Goal: Task Accomplishment & Management: Use online tool/utility

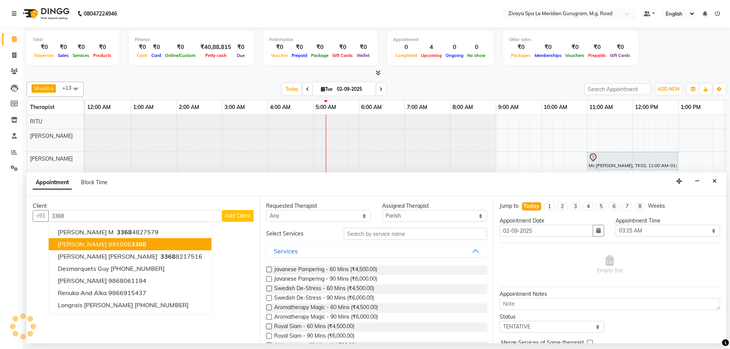
select select "70682"
select select "195"
select select "tentative"
type input "3368"
click at [0, 17] on nav "08047224946 Select Location × Zivaya Spa Le Meridien Gurugram, M.g. Road Defaul…" at bounding box center [365, 13] width 730 height 27
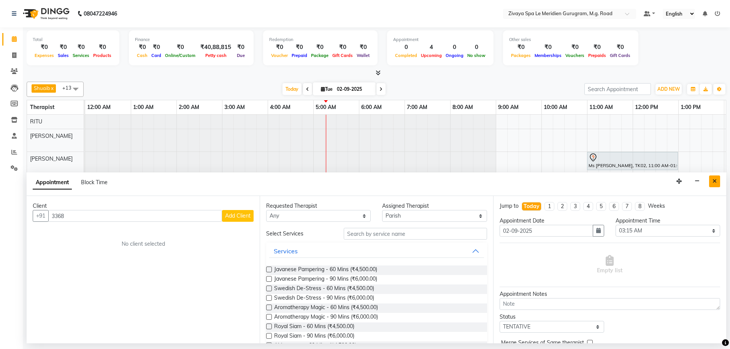
click at [714, 182] on icon "Close" at bounding box center [714, 181] width 4 height 5
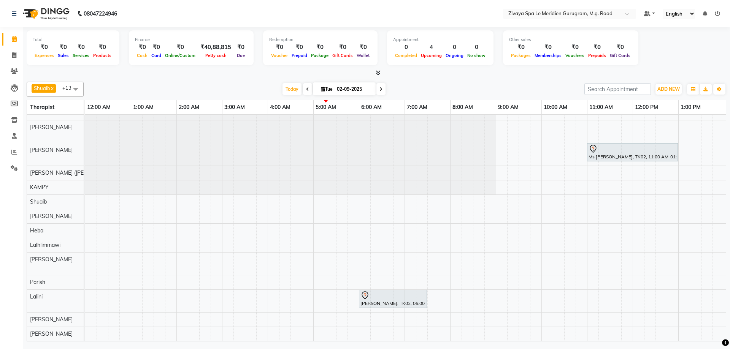
scroll to position [14, 0]
click at [405, 297] on div "[PERSON_NAME], TK03, 06:00 AM-07:30 AM, Javanese Pampering - 90 Mins" at bounding box center [392, 299] width 66 height 16
click at [435, 177] on span "Open Details" at bounding box center [434, 176] width 31 height 8
select select "7"
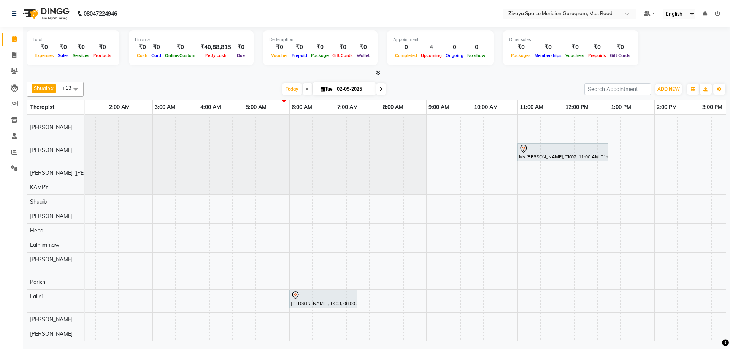
scroll to position [0, 0]
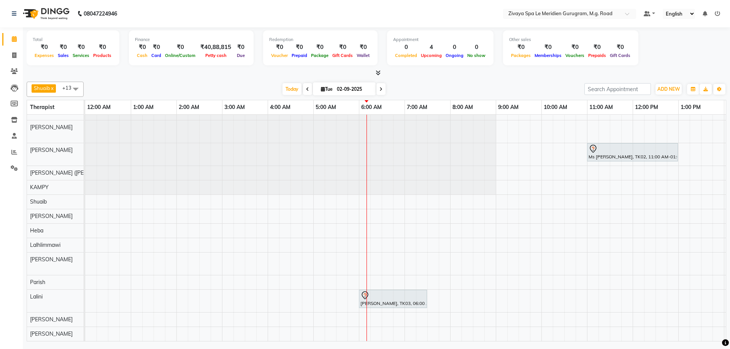
click at [380, 291] on div at bounding box center [392, 295] width 65 height 9
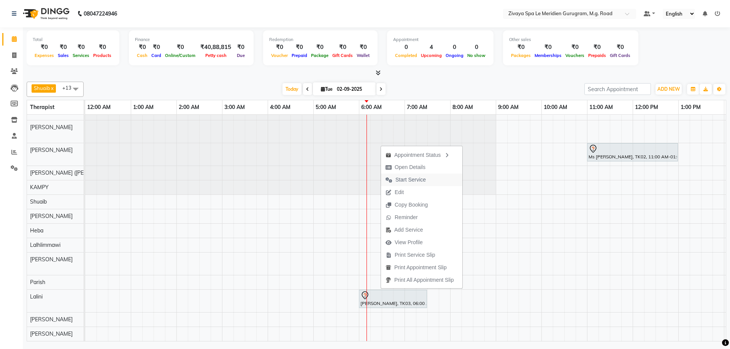
click at [406, 178] on span "Start Service" at bounding box center [410, 180] width 30 height 8
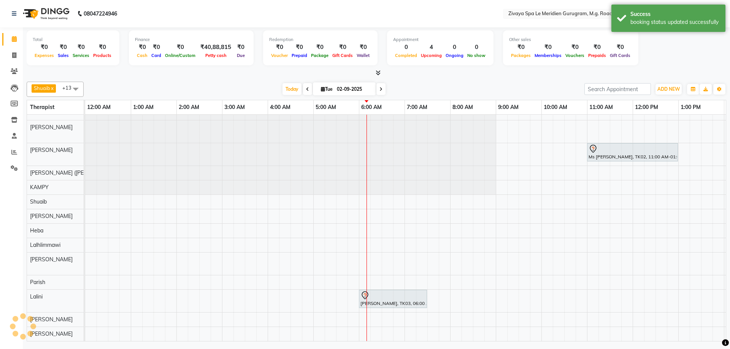
click at [372, 294] on div "[PERSON_NAME], TK03, 06:00 AM-07:30 AM, Javanese Pampering - 90 Mins" at bounding box center [392, 299] width 66 height 16
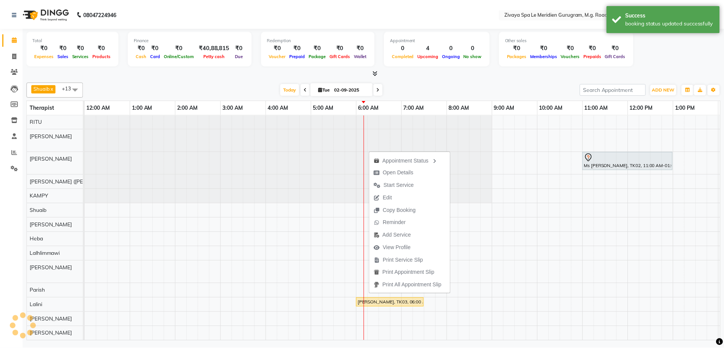
scroll to position [6, 0]
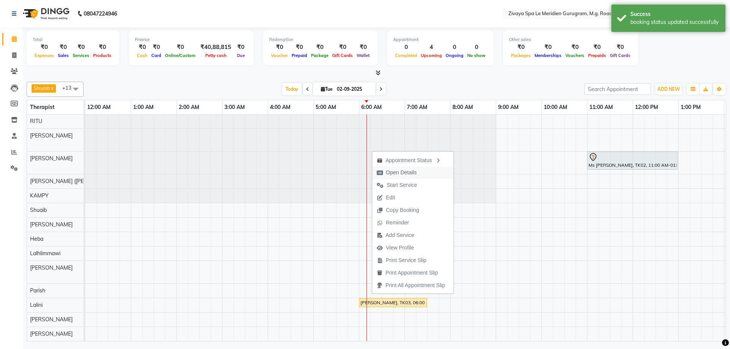
click at [395, 169] on span "Open Details" at bounding box center [401, 173] width 31 height 8
select select "1"
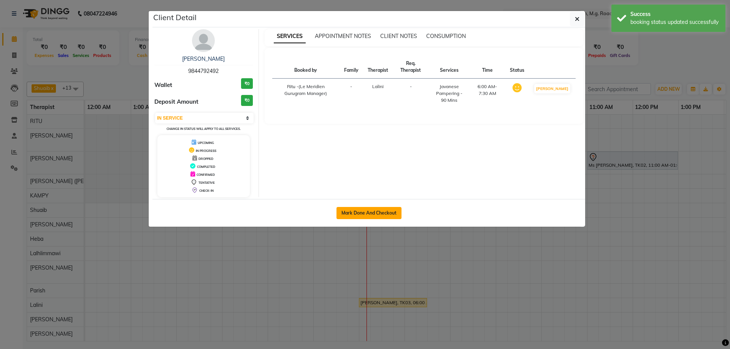
click at [389, 211] on button "Mark Done And Checkout" at bounding box center [368, 213] width 65 height 12
select select "6503"
select select "service"
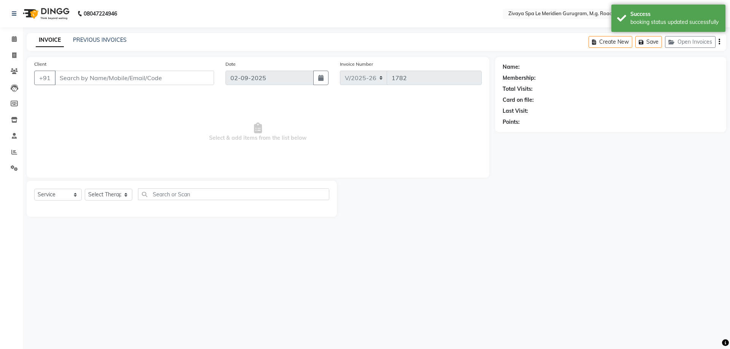
type input "9844792492"
select select "80319"
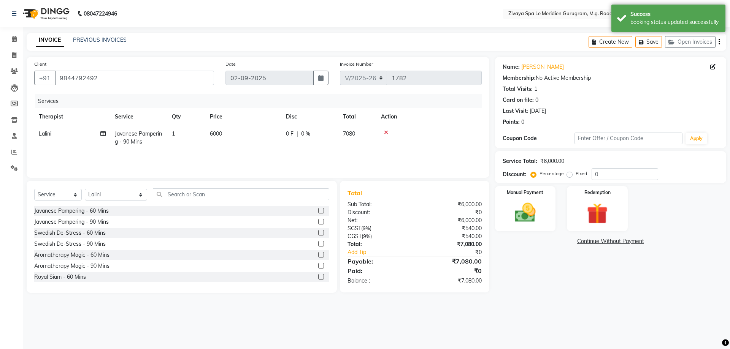
click at [297, 134] on span "|" at bounding box center [297, 134] width 2 height 8
select select "80319"
drag, startPoint x: 374, startPoint y: 136, endPoint x: 355, endPoint y: 135, distance: 18.7
click at [355, 135] on input "0" at bounding box center [366, 136] width 23 height 12
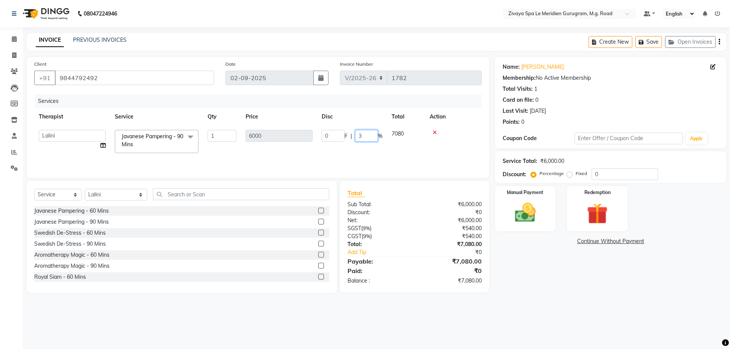
type input "30"
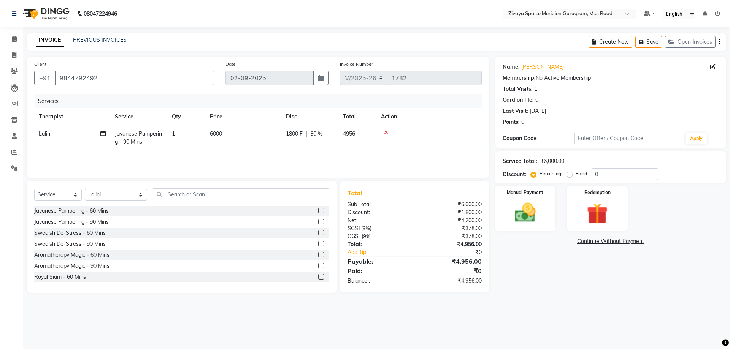
click at [400, 150] on tr "Lalini Javanese Pampering - 90 Mins 1 6000 1800 F | 30 % 4956" at bounding box center [257, 137] width 447 height 25
click at [523, 205] on img at bounding box center [524, 212] width 35 height 25
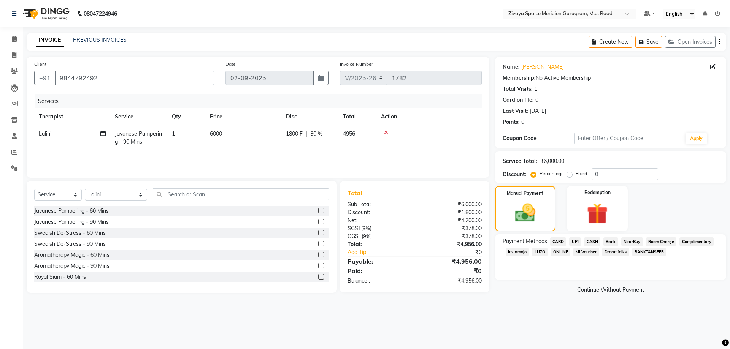
click at [557, 239] on span "CARD" at bounding box center [558, 241] width 16 height 9
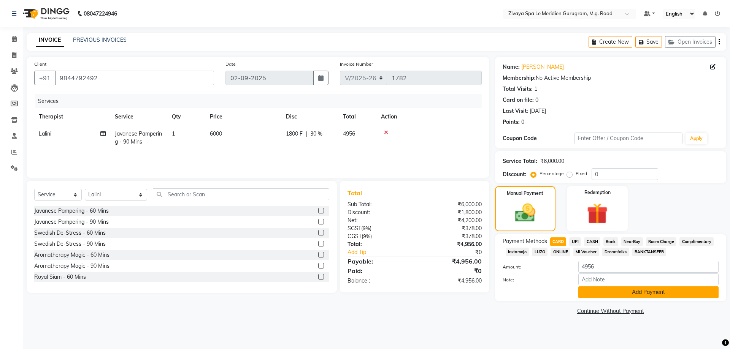
click at [674, 296] on button "Add Payment" at bounding box center [648, 292] width 140 height 12
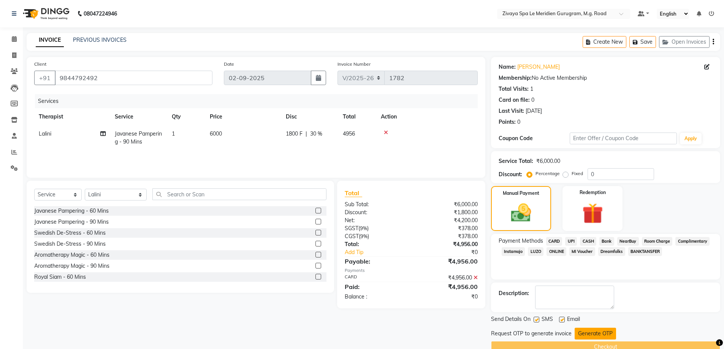
click at [606, 333] on button "Generate OTP" at bounding box center [595, 334] width 41 height 12
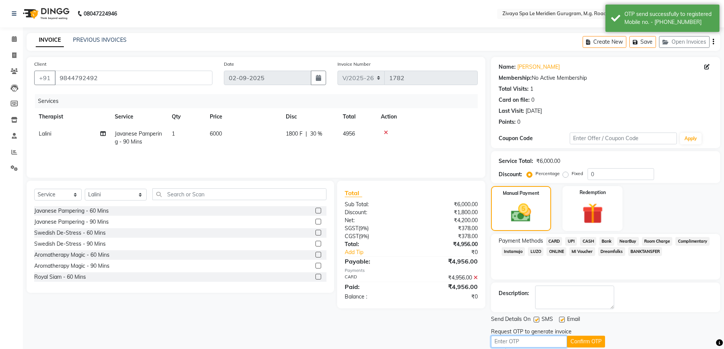
click at [505, 342] on input "text" at bounding box center [529, 342] width 76 height 12
type input "4642"
click at [580, 342] on button "Confirm OTP" at bounding box center [586, 342] width 38 height 12
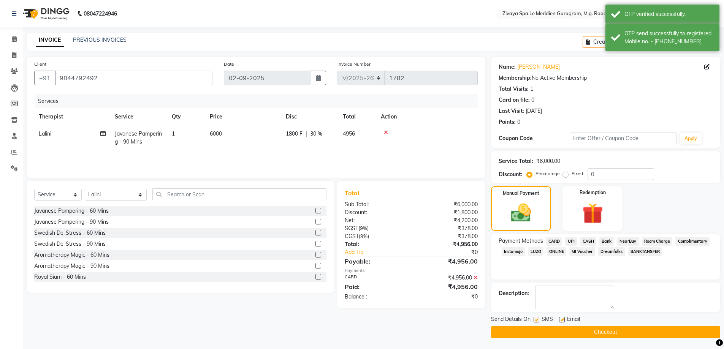
scroll to position [0, 0]
click at [623, 332] on button "Checkout" at bounding box center [605, 332] width 229 height 12
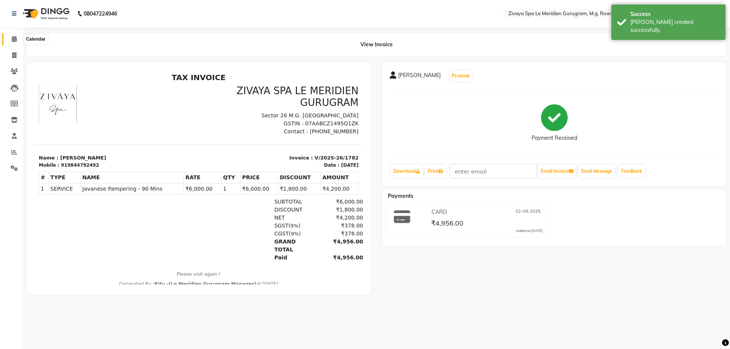
click at [11, 40] on span at bounding box center [14, 39] width 13 height 9
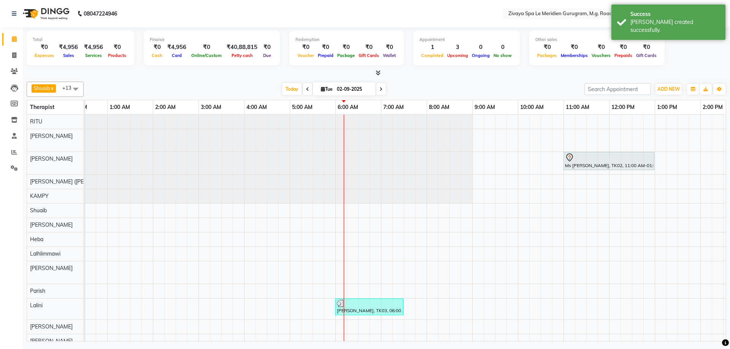
scroll to position [0, 22]
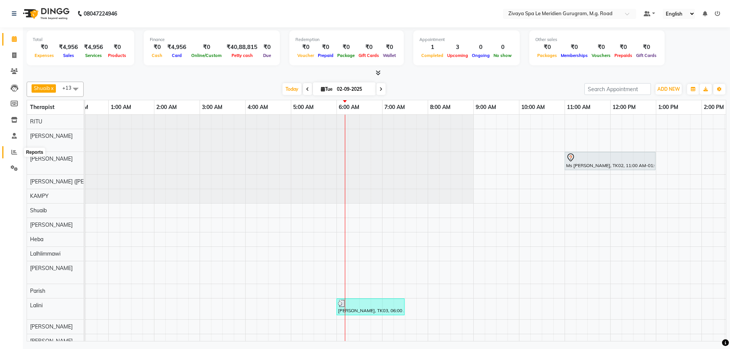
click at [11, 150] on span at bounding box center [14, 152] width 13 height 9
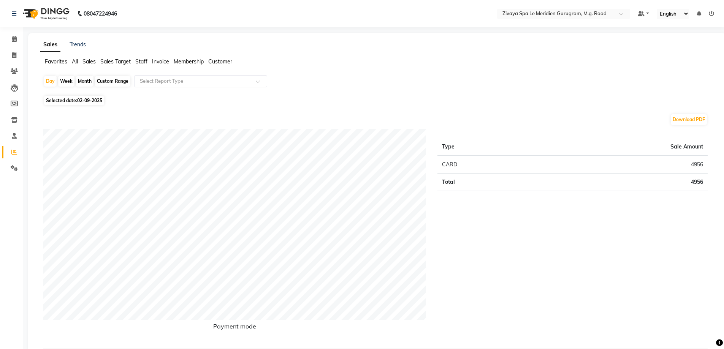
drag, startPoint x: 14, startPoint y: 28, endPoint x: 13, endPoint y: 32, distance: 4.0
click at [15, 36] on span at bounding box center [14, 39] width 13 height 9
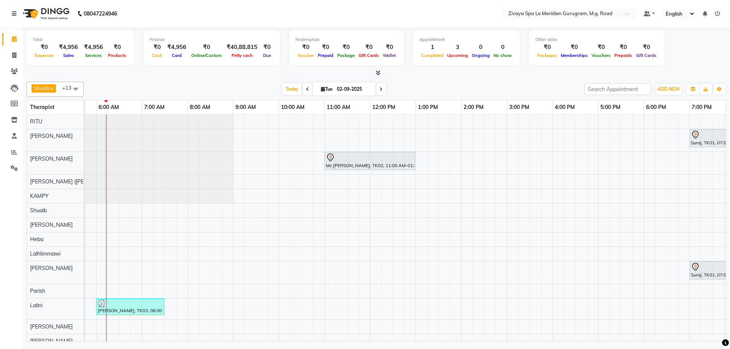
scroll to position [0, 267]
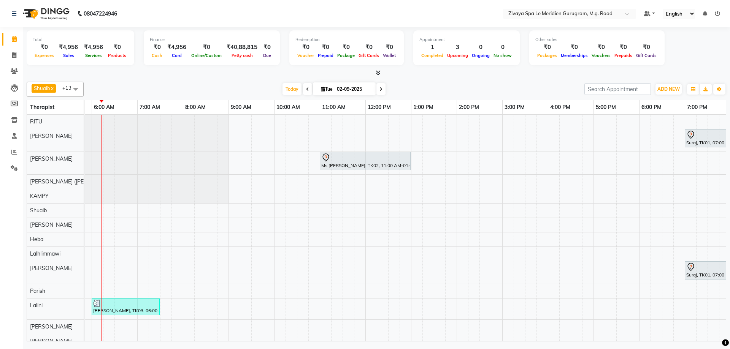
click at [120, 305] on div at bounding box center [125, 304] width 65 height 8
click at [134, 202] on span "Open Details" at bounding box center [144, 196] width 49 height 13
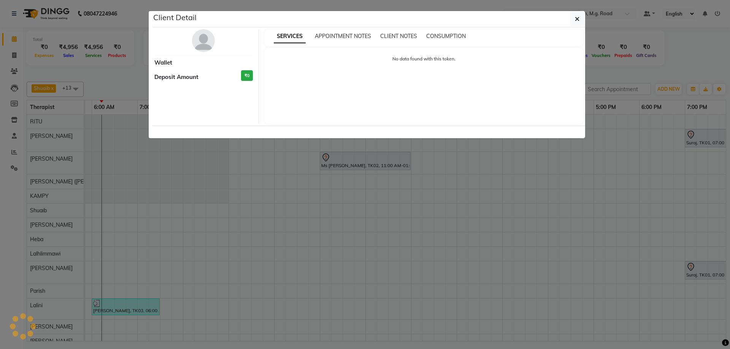
select select "3"
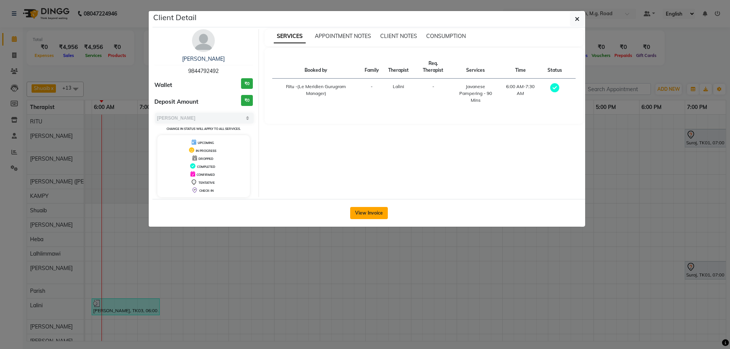
click at [372, 207] on button "View Invoice" at bounding box center [369, 213] width 38 height 12
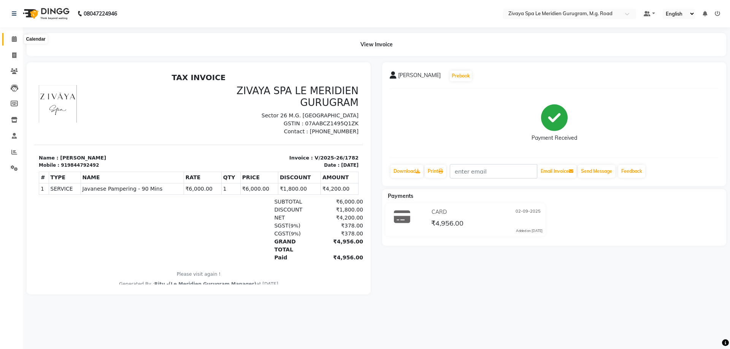
click at [19, 37] on span at bounding box center [14, 39] width 13 height 9
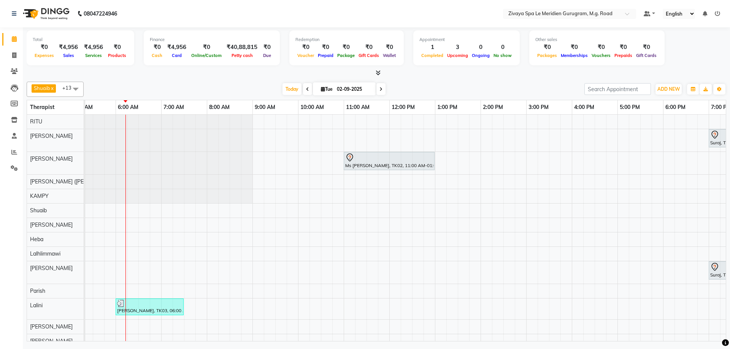
scroll to position [0, 242]
click at [343, 90] on input "02-09-2025" at bounding box center [353, 89] width 38 height 11
select select "9"
select select "2025"
click at [305, 112] on div at bounding box center [299, 113] width 15 height 12
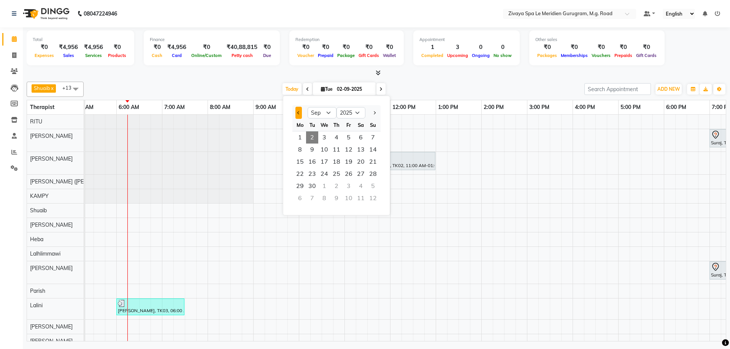
click at [300, 112] on span "Previous month" at bounding box center [298, 112] width 3 height 3
select select "8"
click at [338, 186] on span "28" at bounding box center [336, 186] width 12 height 12
type input "[DATE]"
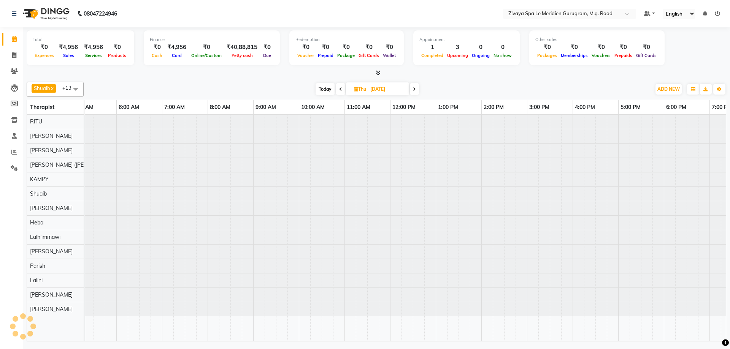
scroll to position [0, 274]
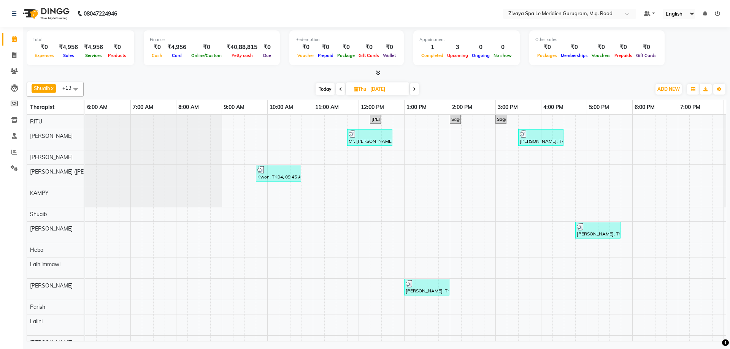
click at [264, 176] on div "Kwon, TK04, 09:45 AM-10:45 AM, Royal Siam - 60 Mins" at bounding box center [278, 173] width 44 height 14
click at [284, 182] on span "Open Details" at bounding box center [294, 185] width 31 height 8
select select "3"
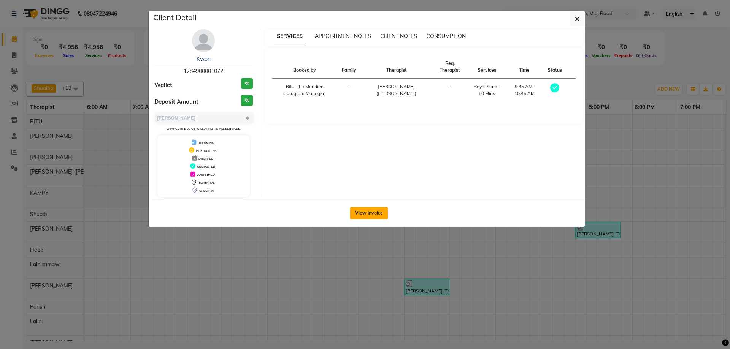
click at [363, 211] on button "View Invoice" at bounding box center [369, 213] width 38 height 12
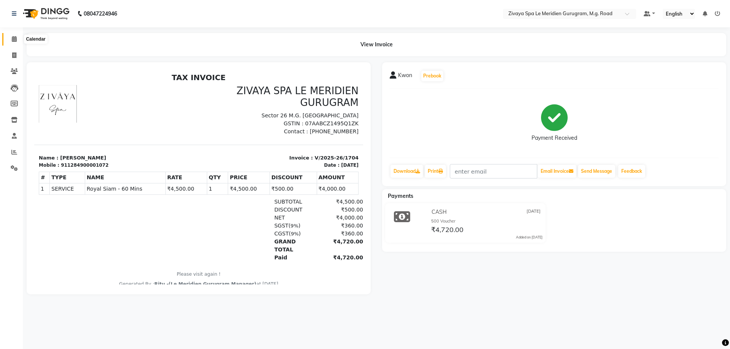
click at [14, 40] on icon at bounding box center [14, 39] width 5 height 6
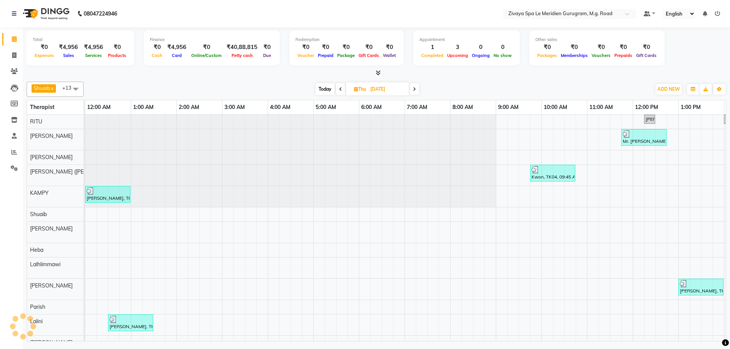
scroll to position [0, 274]
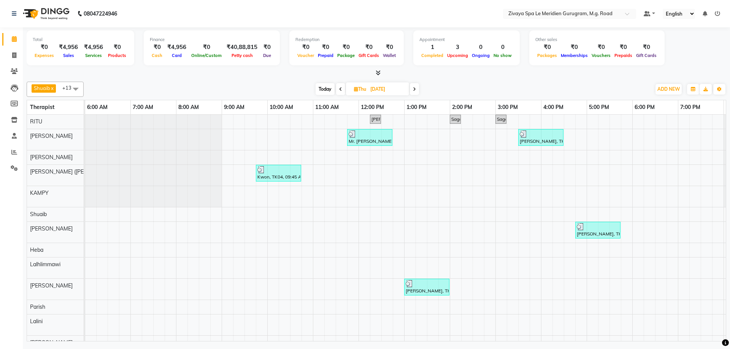
click at [325, 86] on span "Today" at bounding box center [324, 89] width 19 height 12
type input "02-09-2025"
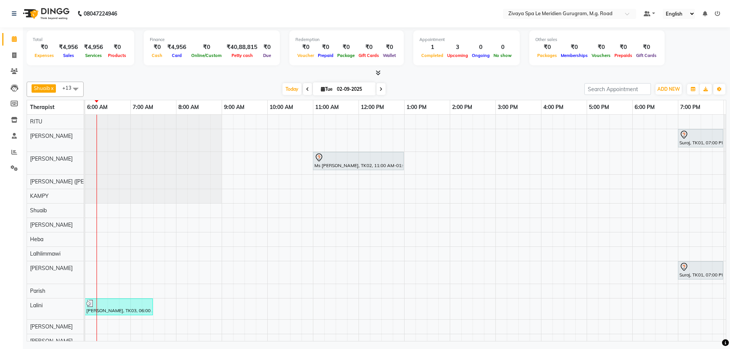
click at [107, 309] on div "[PERSON_NAME], TK03, 06:00 AM-07:30 AM, Javanese Pampering - 90 Mins" at bounding box center [118, 307] width 66 height 14
click at [133, 202] on span "Open Details" at bounding box center [136, 200] width 31 height 8
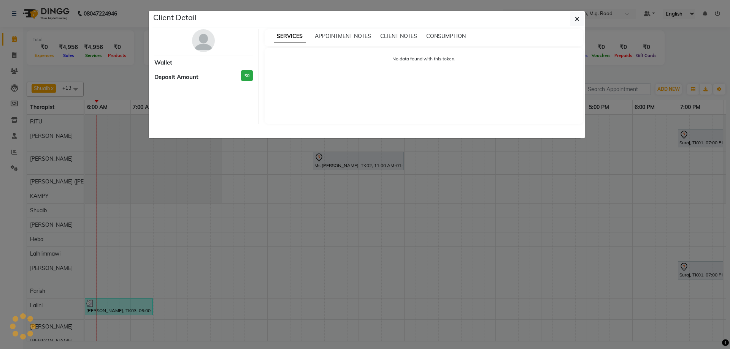
select select "3"
